Goal: Browse casually

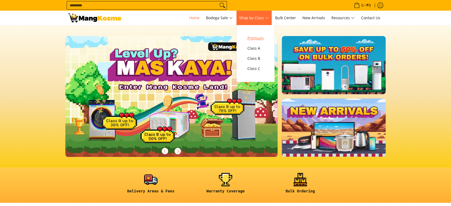
click at [255, 38] on span "Premium" at bounding box center [255, 38] width 16 height 7
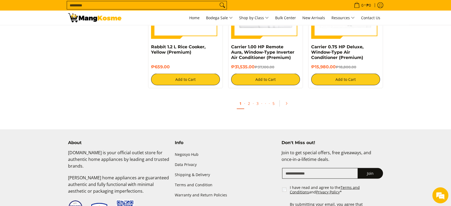
scroll to position [1067, 0]
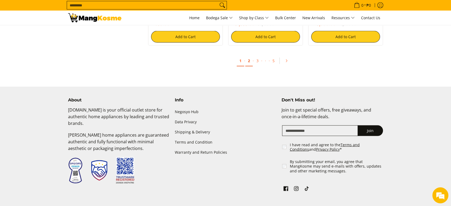
click at [250, 60] on link "2" at bounding box center [248, 60] width 7 height 11
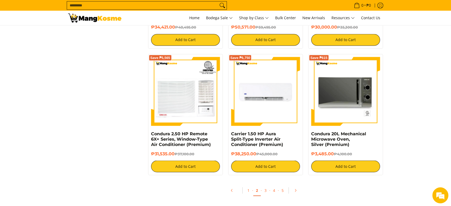
scroll to position [978, 0]
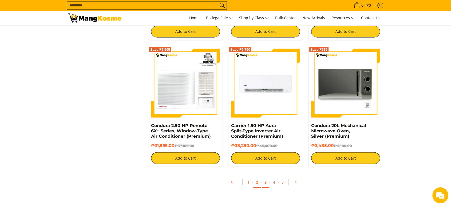
click at [268, 184] on link "3" at bounding box center [265, 182] width 7 height 11
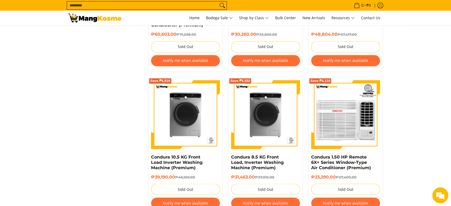
scroll to position [800, 0]
